Goal: Navigation & Orientation: Find specific page/section

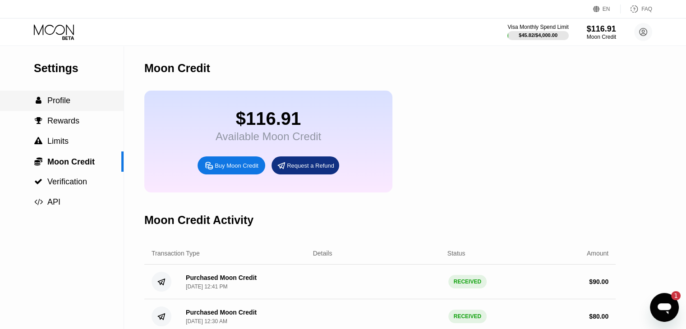
drag, startPoint x: 74, startPoint y: 90, endPoint x: 60, endPoint y: 103, distance: 19.8
click at [60, 103] on span "Profile" at bounding box center [58, 100] width 23 height 9
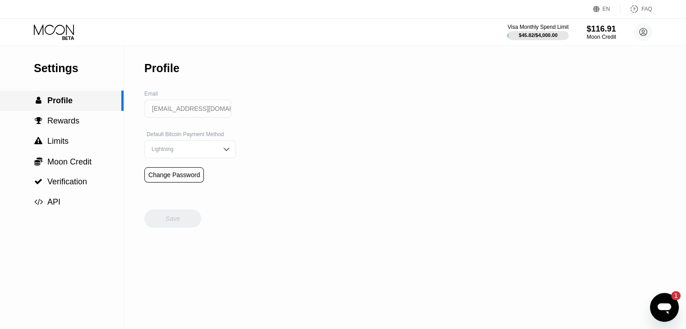
click at [60, 103] on span "Profile" at bounding box center [59, 100] width 25 height 9
click at [73, 165] on span "Moon Credit" at bounding box center [69, 161] width 44 height 9
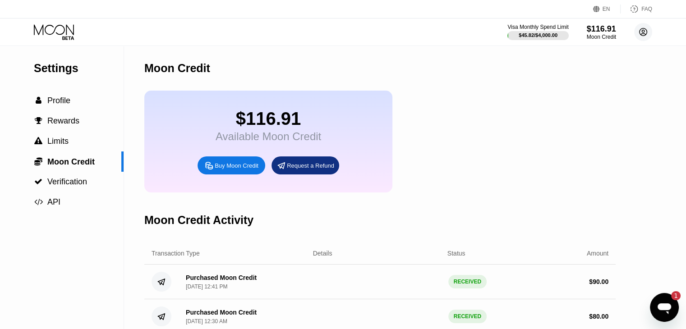
click at [637, 35] on circle at bounding box center [643, 32] width 18 height 18
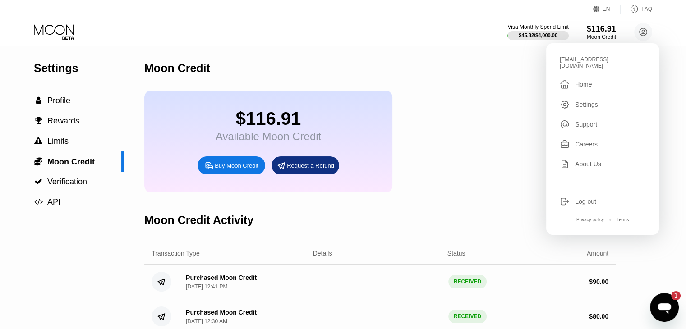
click at [488, 92] on div "$116.91 Available Moon Credit Buy Moon Credit Request a Refund" at bounding box center [379, 142] width 471 height 102
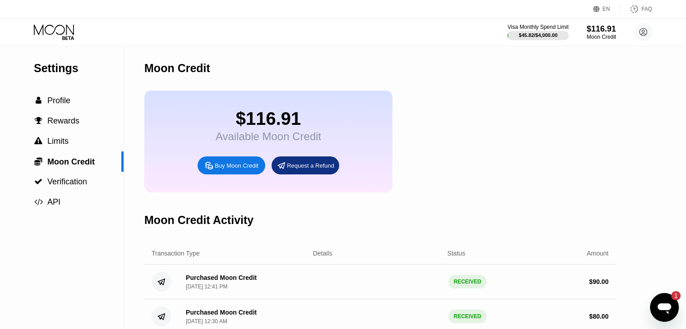
click at [48, 20] on div "Visa Monthly Spend Limit $45.82 / $4,000.00 $116.91 Moon Credit [EMAIL_ADDRESS]…" at bounding box center [343, 31] width 686 height 27
click at [50, 23] on div "Visa Monthly Spend Limit $45.82 / $4,000.00 $116.91 Moon Credit [EMAIL_ADDRESS]…" at bounding box center [343, 31] width 686 height 27
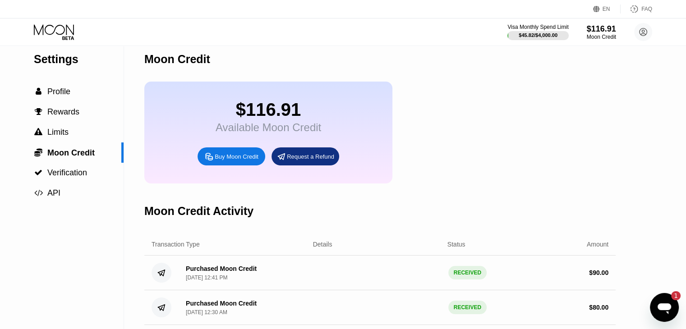
scroll to position [8, 0]
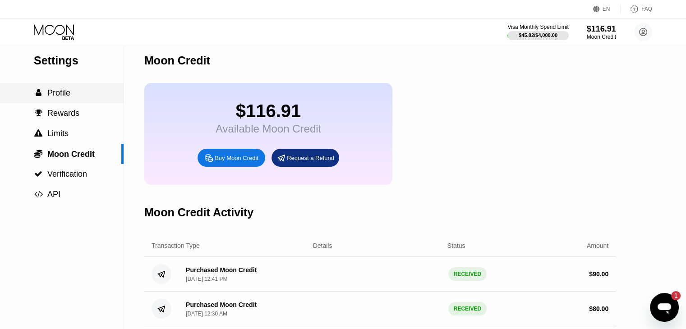
click at [43, 94] on div " Profile" at bounding box center [52, 92] width 37 height 9
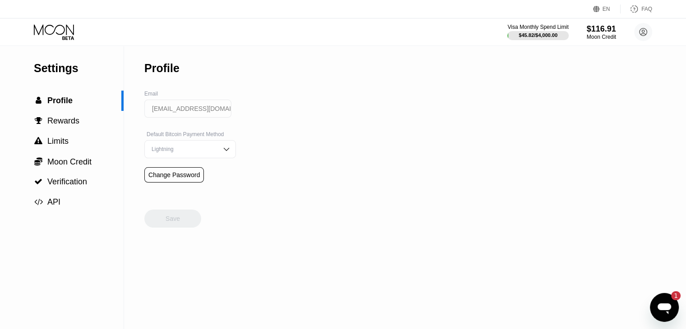
scroll to position [18, 0]
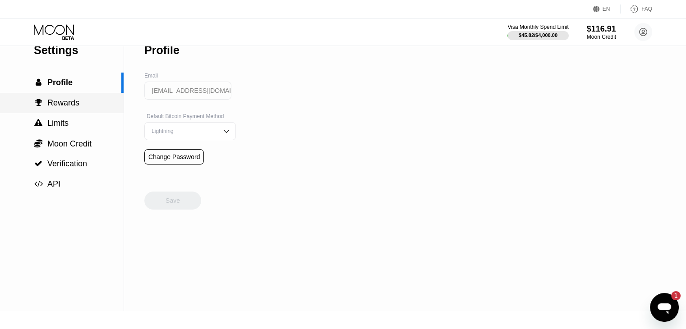
click at [92, 106] on div " Rewards" at bounding box center [62, 102] width 124 height 9
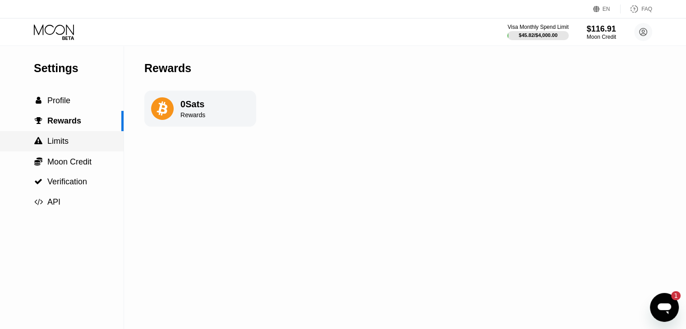
click at [97, 151] on div " Limits" at bounding box center [62, 141] width 124 height 20
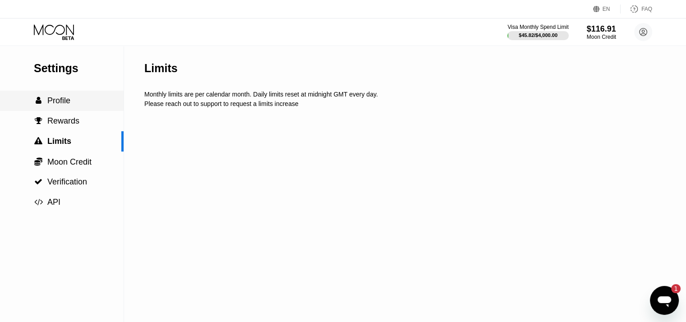
click at [86, 103] on div " Profile" at bounding box center [62, 100] width 124 height 9
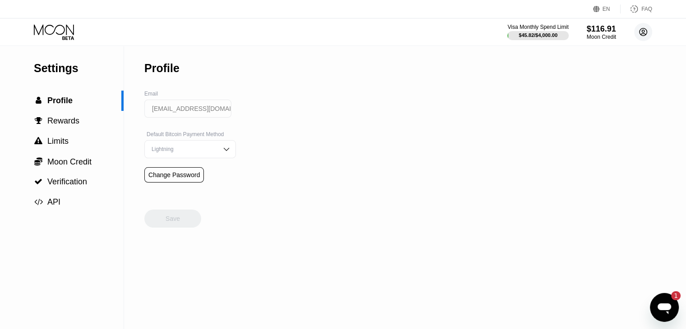
click at [645, 30] on circle at bounding box center [643, 32] width 18 height 18
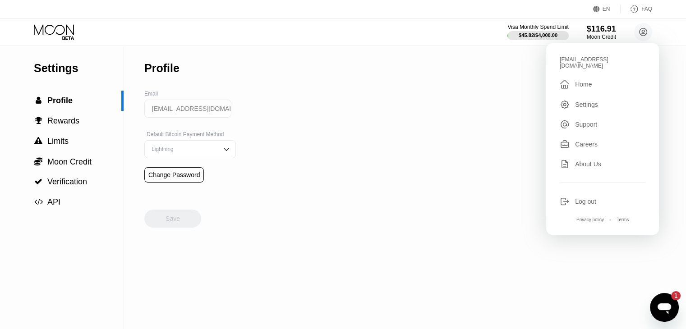
click at [586, 81] on div "Home" at bounding box center [583, 84] width 17 height 7
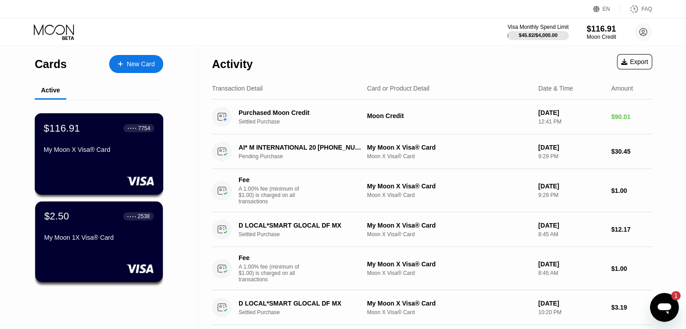
click at [111, 152] on div "My Moon X Visa® Card" at bounding box center [99, 149] width 110 height 7
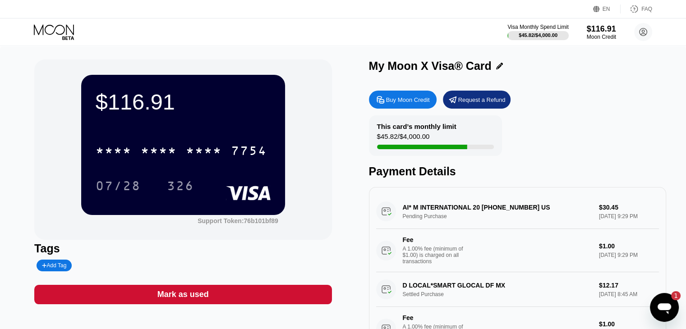
click at [132, 106] on div "$116.91" at bounding box center [183, 101] width 175 height 25
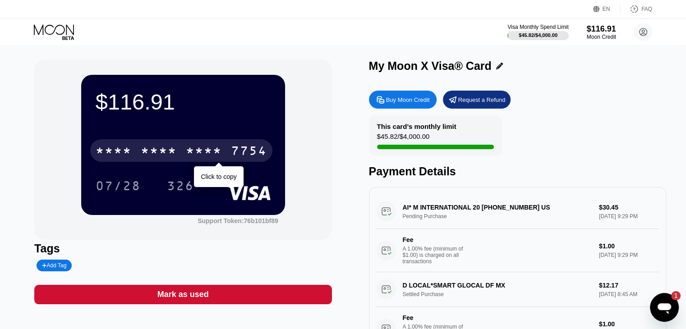
click at [151, 143] on div "* * * * * * * * * * * * 7754" at bounding box center [181, 150] width 182 height 23
